Goal: Information Seeking & Learning: Learn about a topic

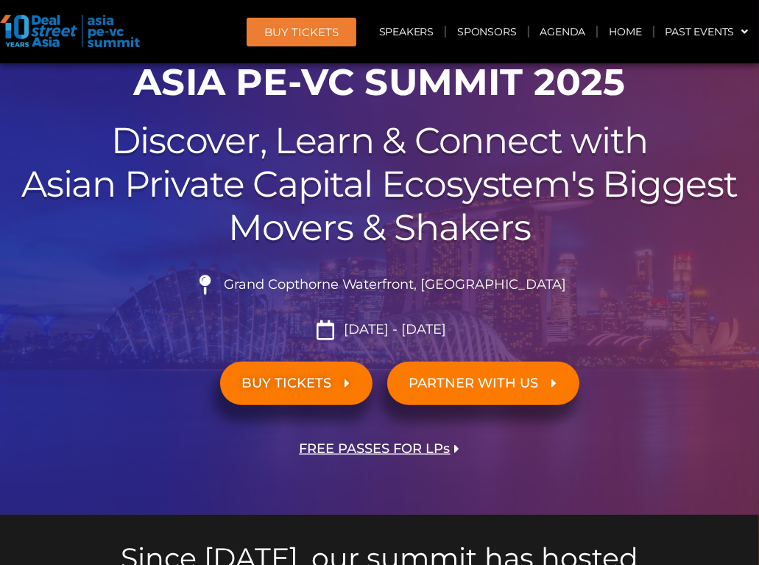
scroll to position [147, 0]
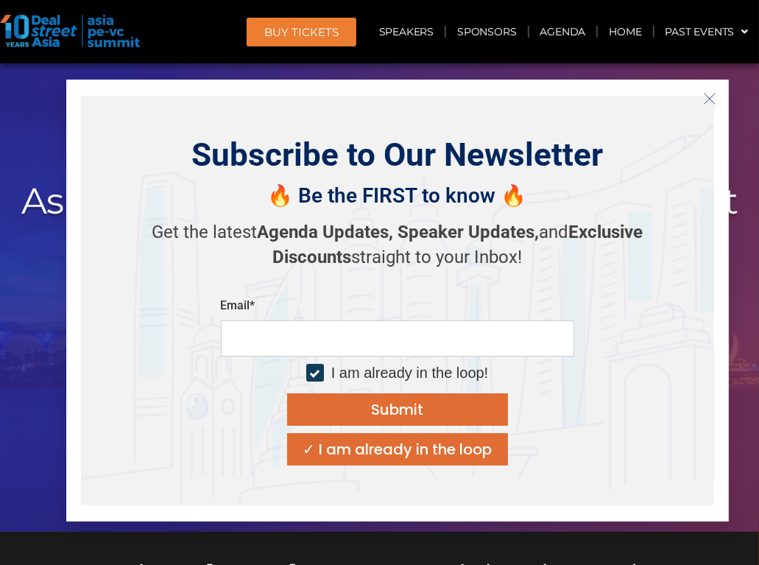
click at [707, 93] on icon "Close" at bounding box center [709, 98] width 13 height 13
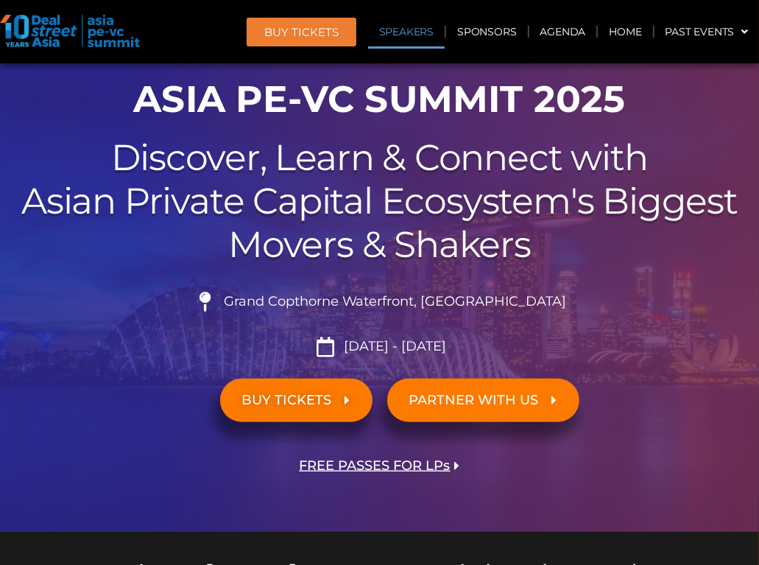
click at [394, 36] on link "Speakers" at bounding box center [406, 32] width 77 height 34
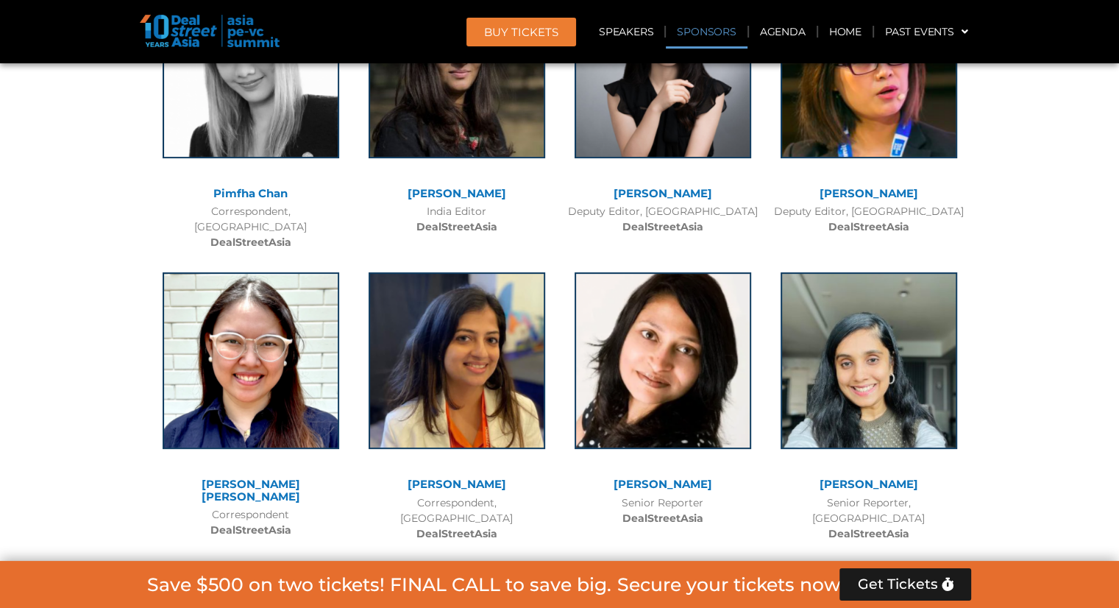
scroll to position [11241, 0]
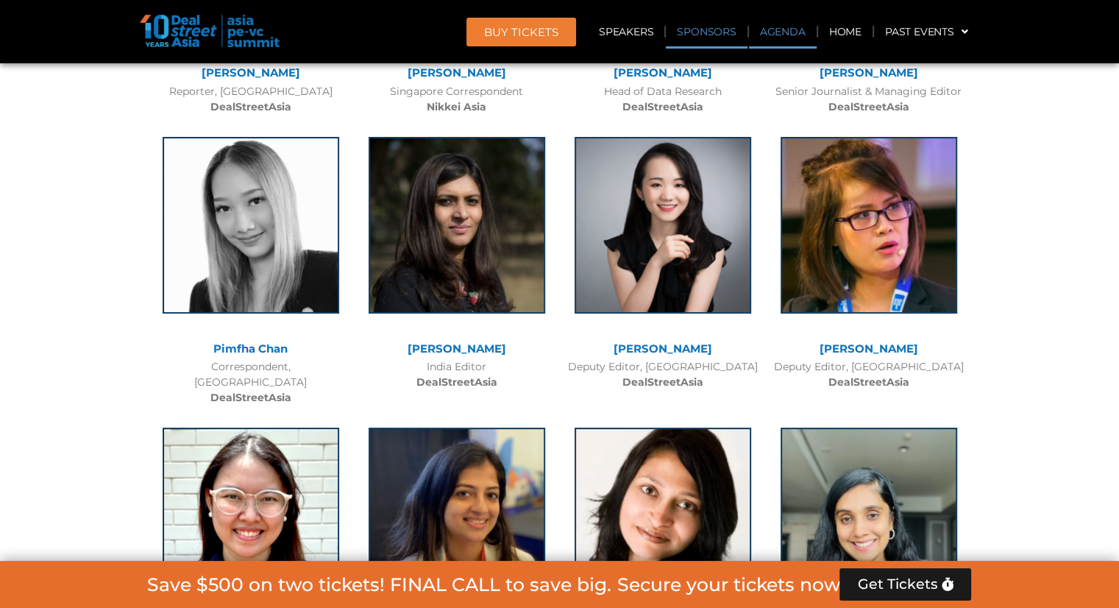
click at [758, 27] on link "Agenda" at bounding box center [783, 32] width 68 height 34
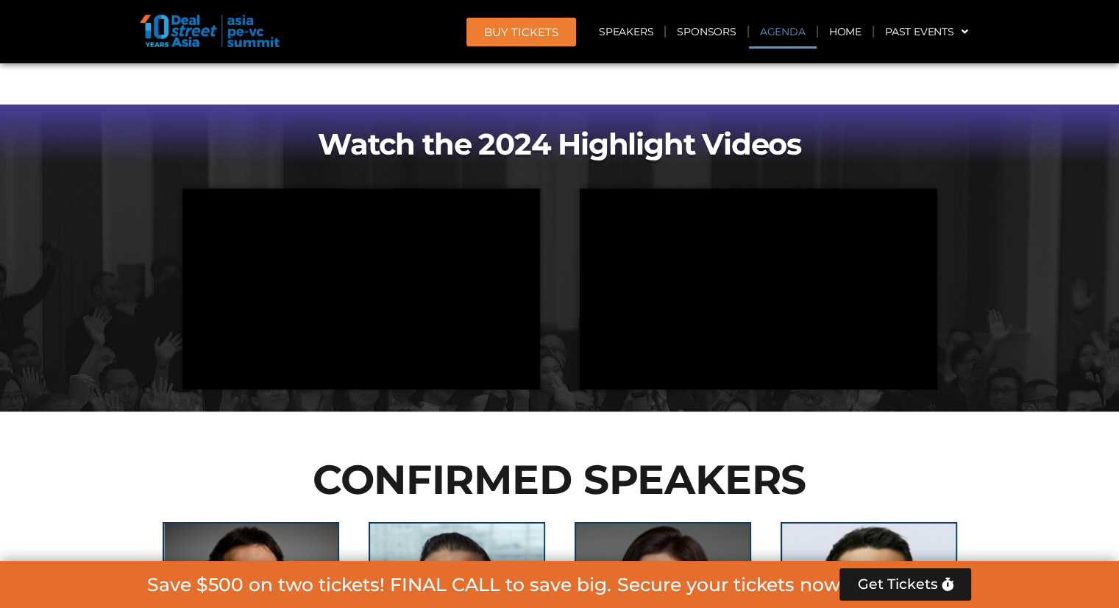
scroll to position [848, 0]
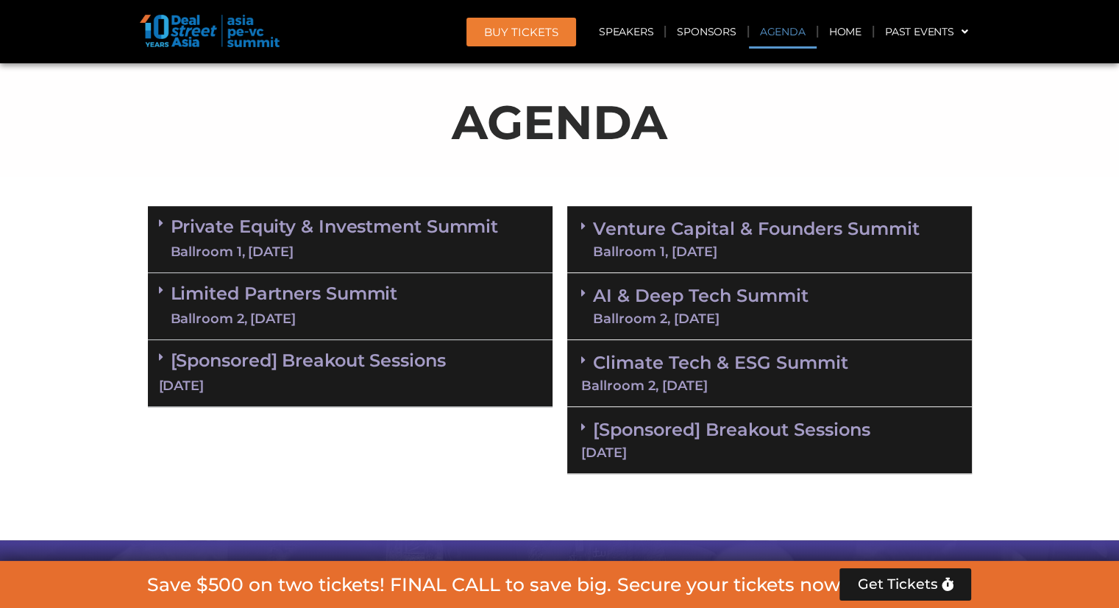
click at [266, 232] on link "Private Equity & Investment Summit Ballroom 1, [DATE]" at bounding box center [335, 239] width 328 height 44
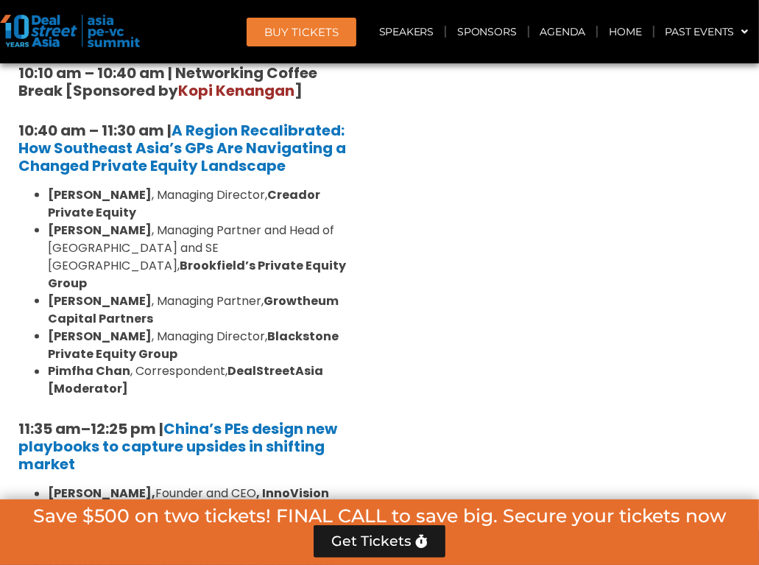
scroll to position [1584, 0]
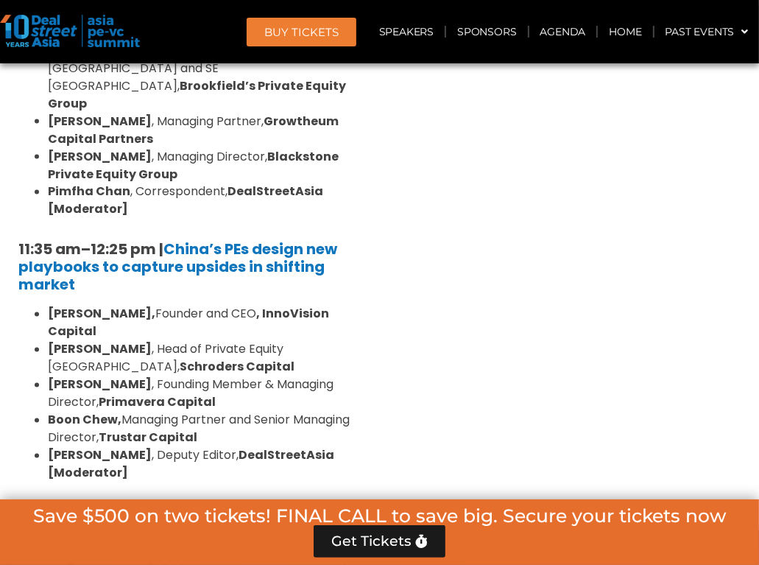
scroll to position [1952, 0]
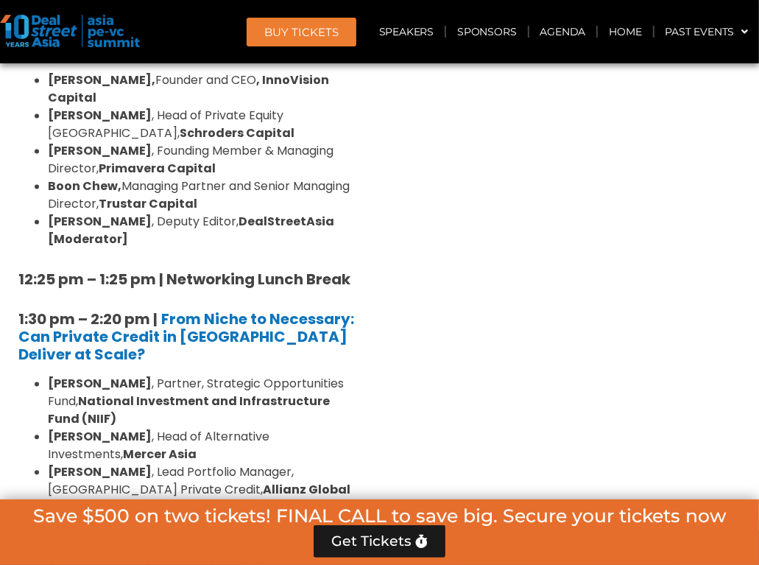
click at [553, 299] on div "Venture Capital & Founders​ Summit Ballroom 1, [DATE] 8:00 am – 9:00 am | Regis…" at bounding box center [570, 452] width 380 height 2715
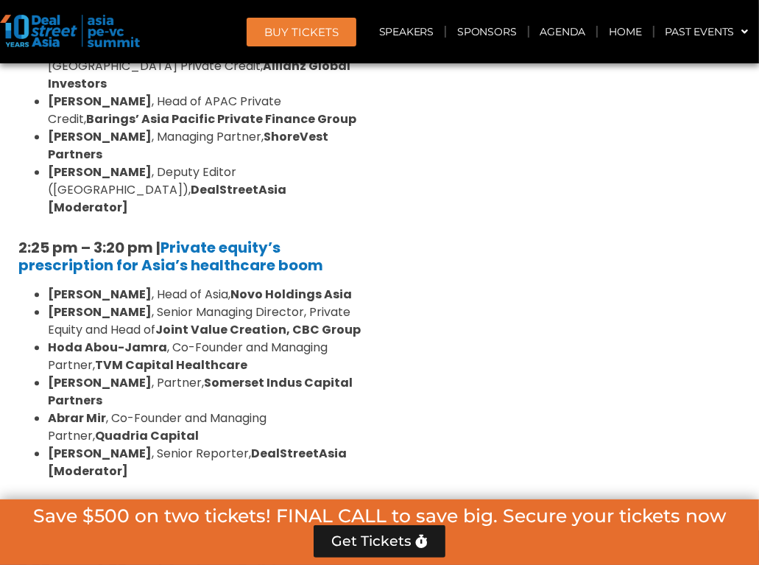
scroll to position [2393, 0]
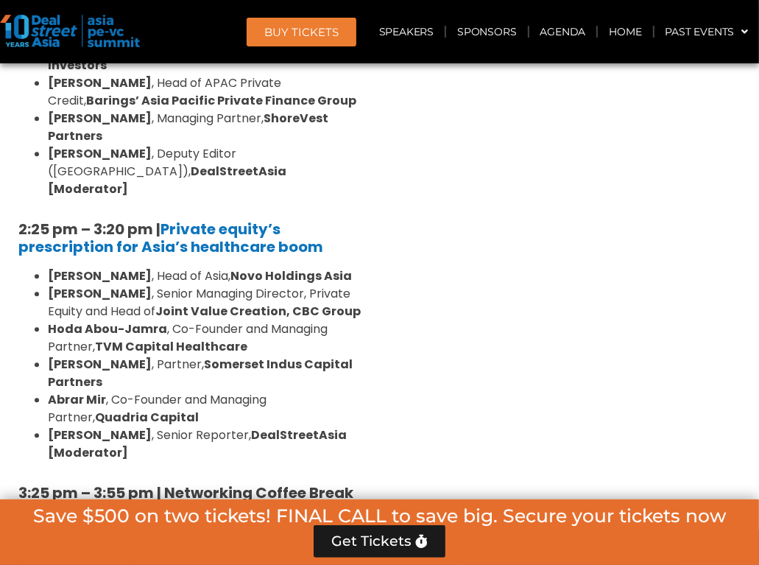
click at [528, 244] on div "Venture Capital & Founders​ Summit Ballroom 1, [DATE] 8:00 am – 9:00 am | Regis…" at bounding box center [570, 10] width 380 height 2715
click at [562, 273] on div "Venture Capital & Founders​ Summit Ballroom 1, [DATE] 8:00 am – 9:00 am | Regis…" at bounding box center [570, 10] width 380 height 2715
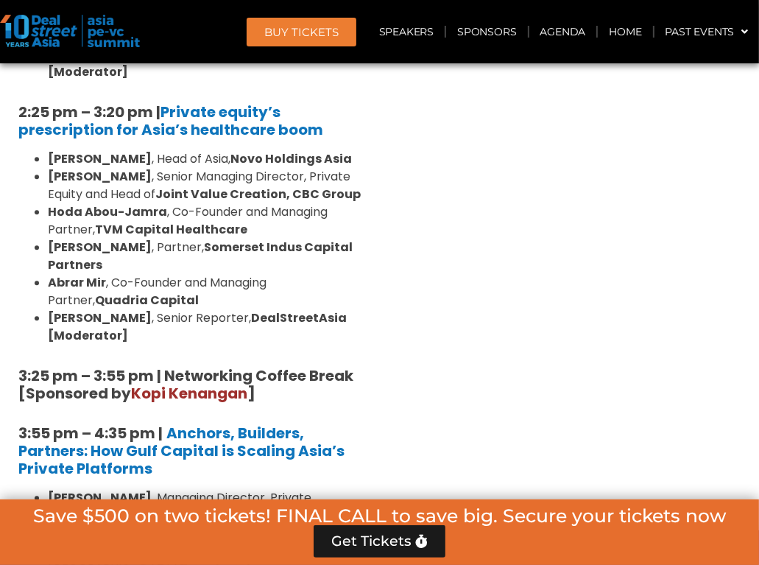
scroll to position [2541, 0]
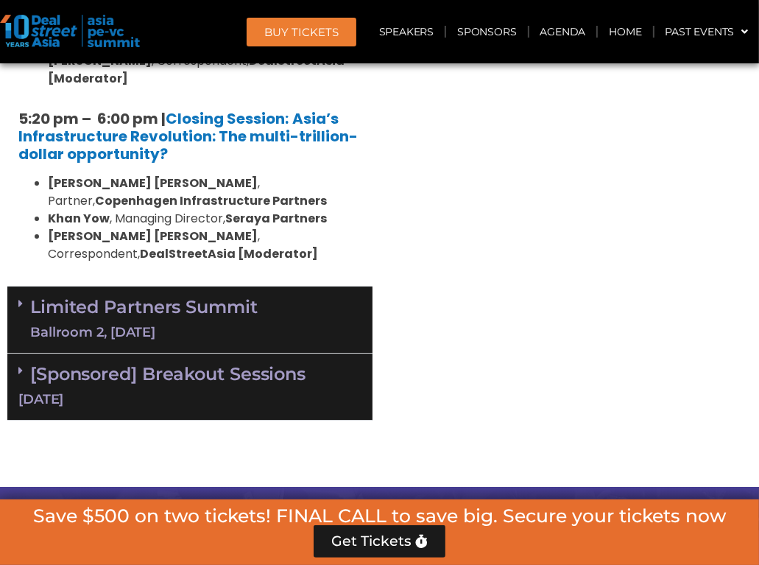
scroll to position [3350, 0]
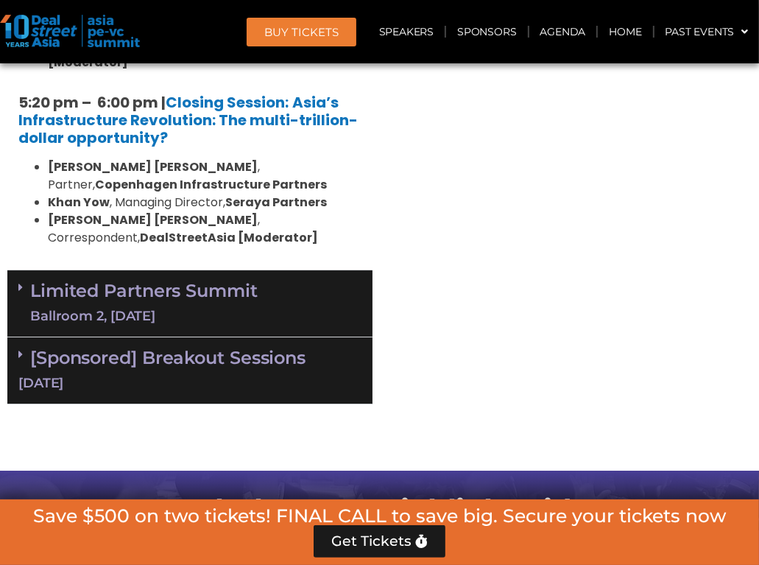
click at [210, 307] on div "Ballroom 2, [DATE]" at bounding box center [143, 316] width 227 height 18
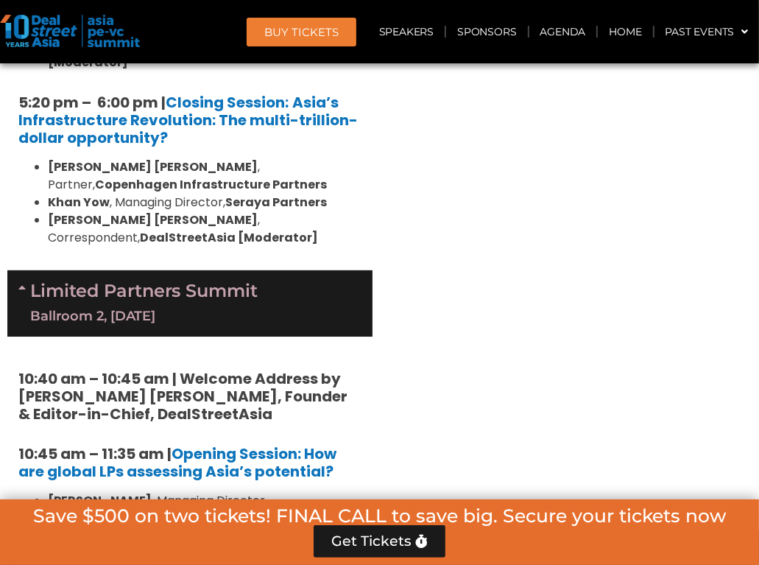
drag, startPoint x: 668, startPoint y: 342, endPoint x: 661, endPoint y: 343, distance: 7.5
click at [668, 342] on div "Venture Capital & Founders​ Summit Ballroom 1, [DATE] 8:00 am – 9:00 am | Regis…" at bounding box center [570, 20] width 380 height 4648
click at [202, 281] on link "Limited Partners [GEOGRAPHIC_DATA] 2, [DATE]" at bounding box center [143, 303] width 227 height 44
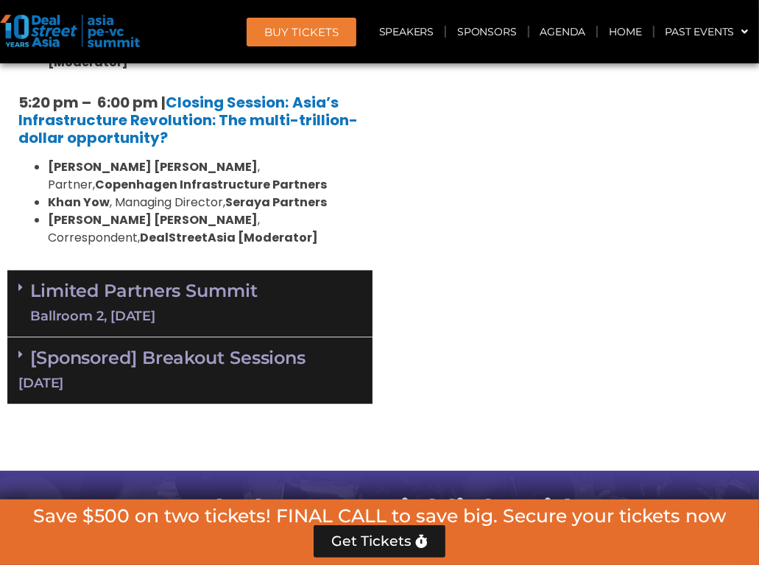
click at [205, 307] on div "Ballroom 2, [DATE]" at bounding box center [143, 316] width 227 height 18
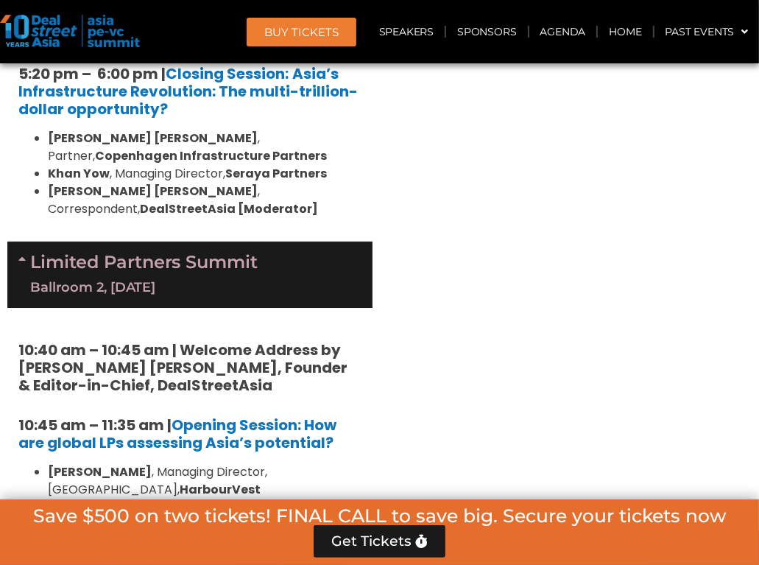
scroll to position [3424, 0]
